Goal: Task Accomplishment & Management: Manage account settings

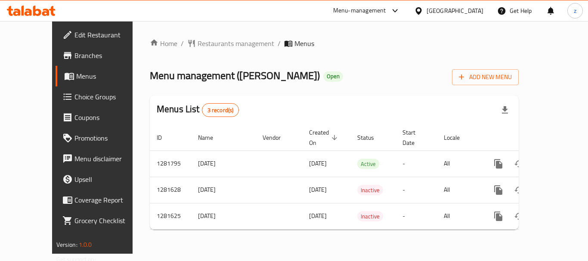
click at [475, 8] on div "Kuwait" at bounding box center [455, 10] width 57 height 9
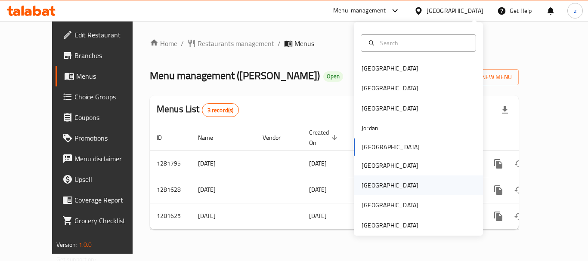
click at [375, 187] on div "[GEOGRAPHIC_DATA]" at bounding box center [390, 186] width 71 height 20
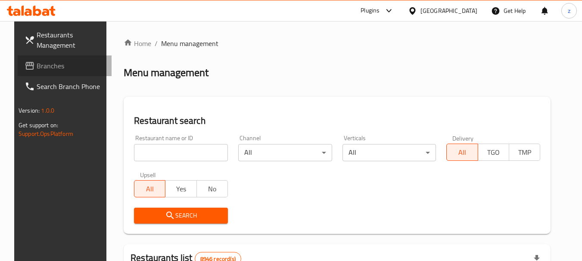
click at [37, 68] on span "Branches" at bounding box center [71, 66] width 68 height 10
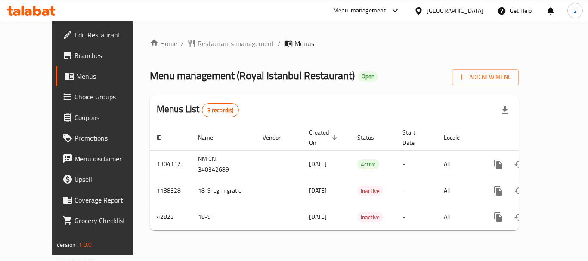
click at [184, 37] on div "Home / Restaurants management / Menus Menu management ( [GEOGRAPHIC_DATA] Resta…" at bounding box center [335, 138] width 404 height 234
click at [198, 40] on span "Restaurants management" at bounding box center [236, 43] width 77 height 10
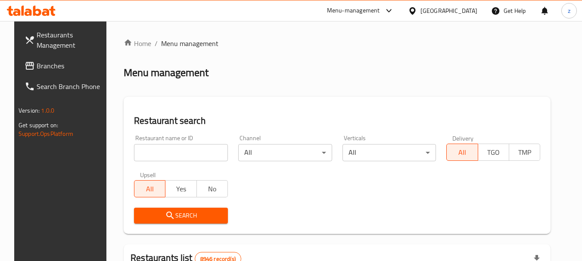
click at [134, 160] on input "search" at bounding box center [181, 152] width 94 height 17
paste input "18062"
type input "18062"
click at [142, 222] on button "Search" at bounding box center [181, 216] width 94 height 16
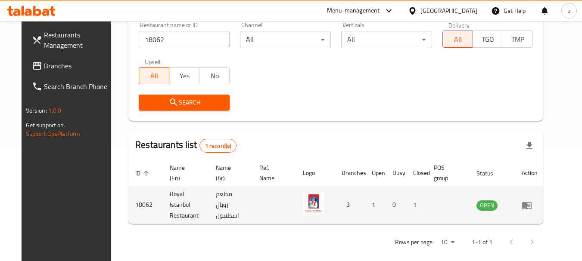
scroll to position [115, 0]
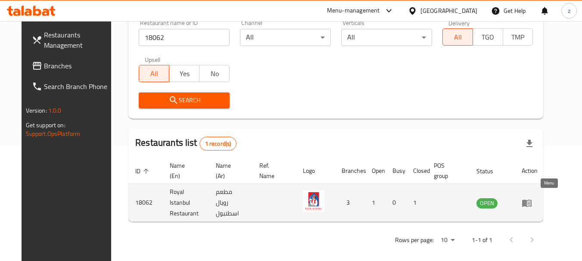
click at [532, 201] on icon "enhanced table" at bounding box center [526, 203] width 9 height 7
